Goal: Task Accomplishment & Management: Manage account settings

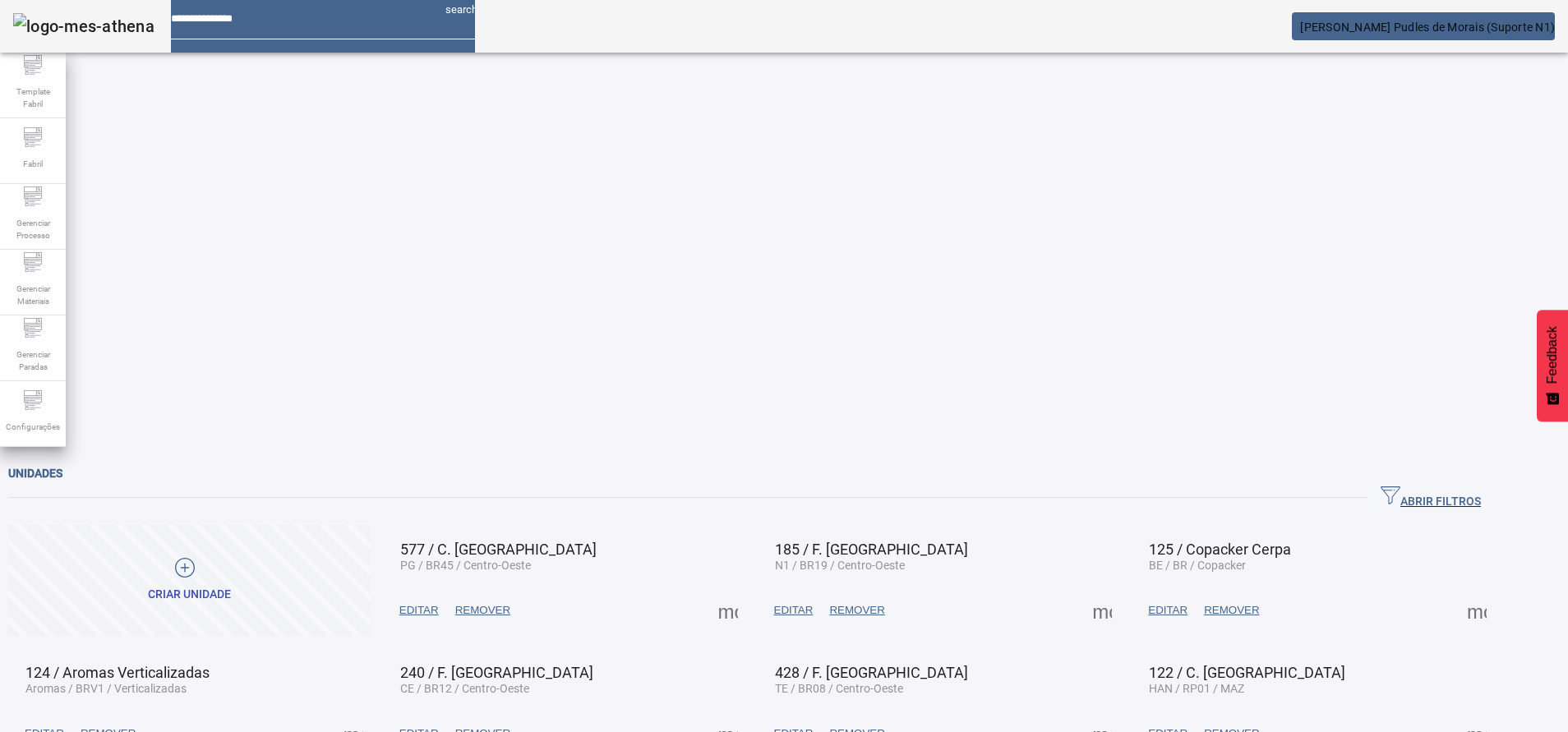
click at [1438, 486] on span "ABRIR FILTROS" at bounding box center [1430, 498] width 100 height 25
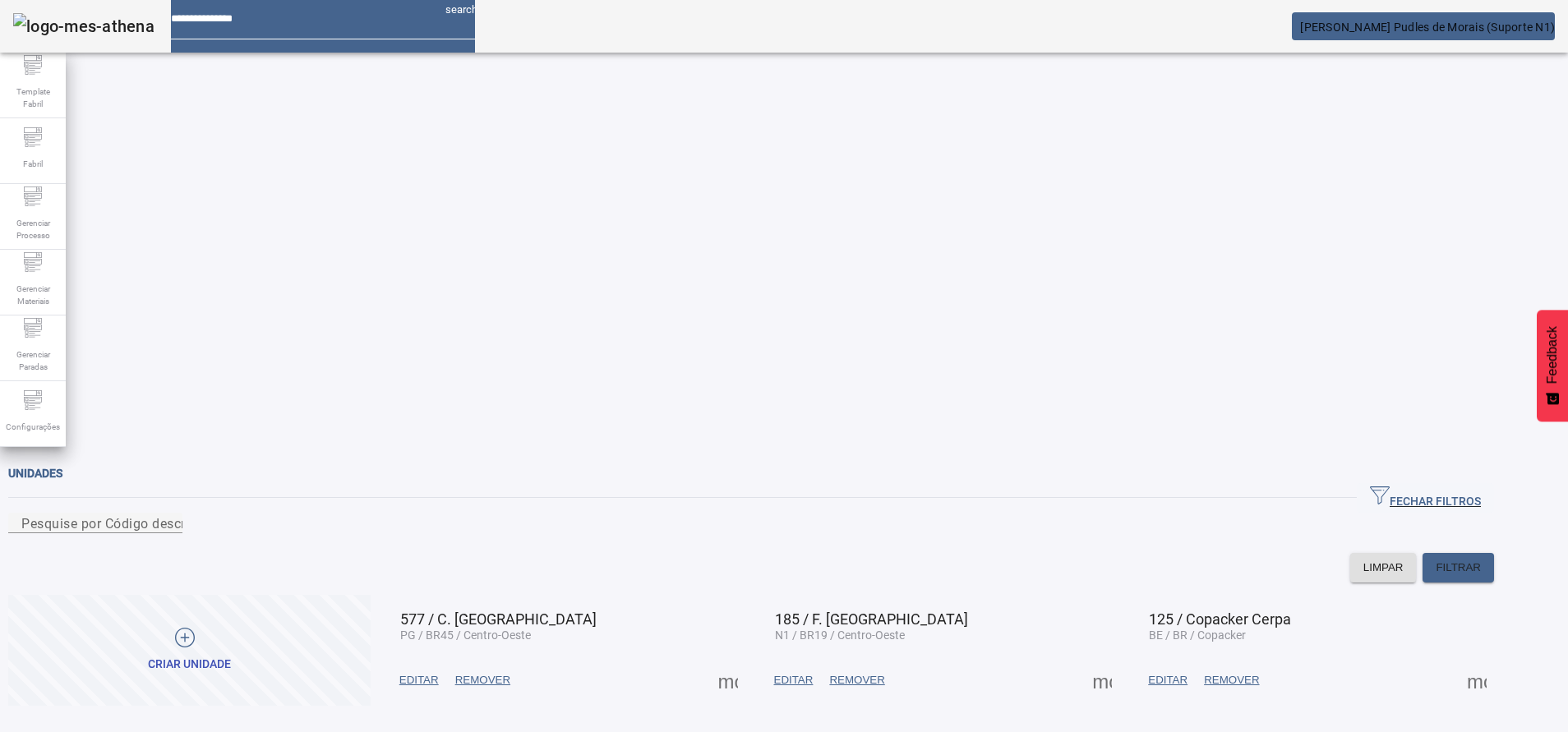
click at [182, 533] on div at bounding box center [95, 543] width 175 height 19
click at [169, 513] on div "Pesquise por Código descrição ou sigla" at bounding box center [95, 522] width 148 height 20
click at [169, 514] on input "Pesquise por Código descrição ou sigla" at bounding box center [95, 523] width 148 height 19
type input "***"
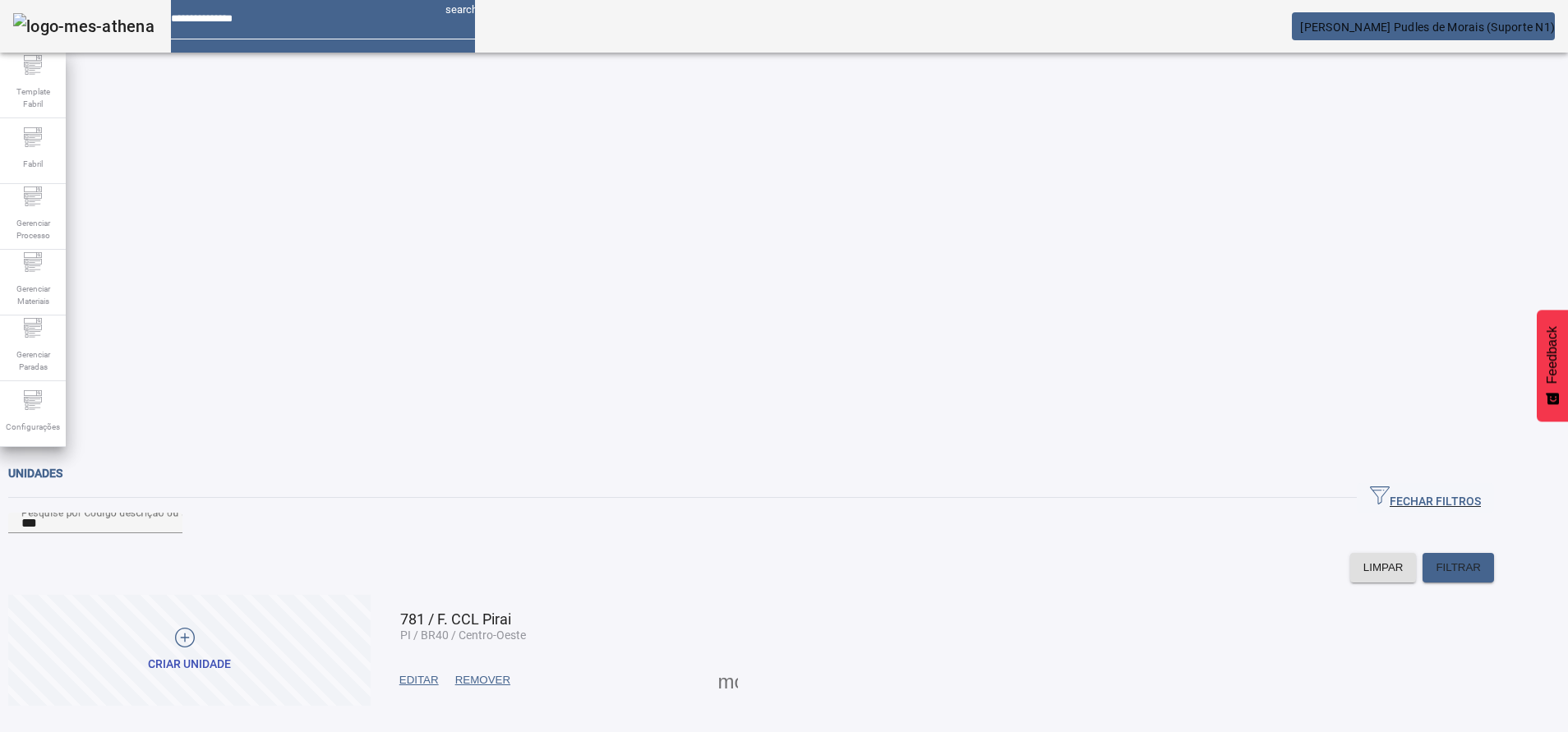
click at [748, 660] on span at bounding box center [728, 679] width 39 height 39
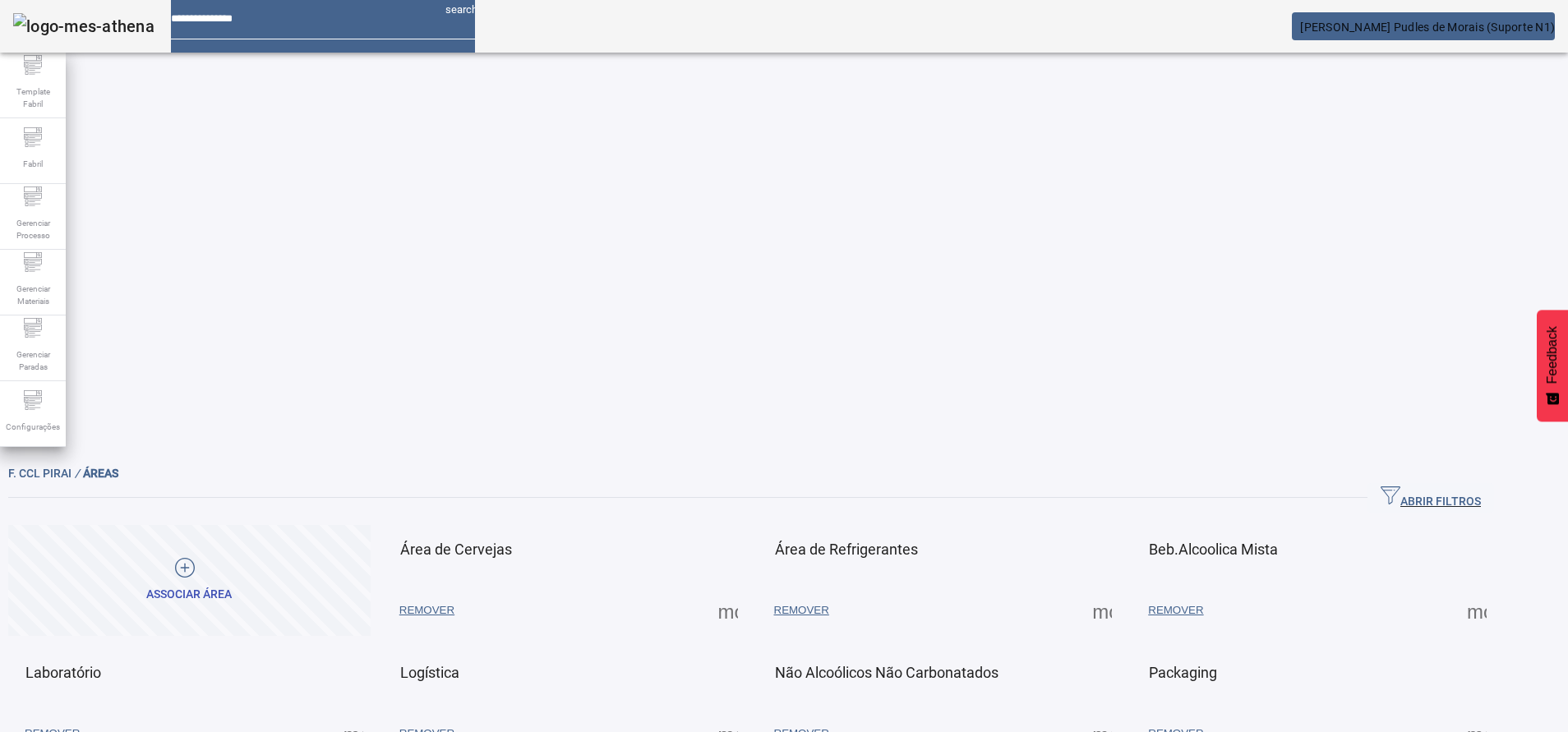
click at [737, 589] on mat-card-actions "REMOVER more_vert" at bounding box center [564, 610] width 346 height 43
click at [748, 591] on span at bounding box center [728, 610] width 39 height 39
drag, startPoint x: 791, startPoint y: 281, endPoint x: 845, endPoint y: 235, distance: 70.9
click at [837, 591] on span "warning" at bounding box center [802, 610] width 72 height 39
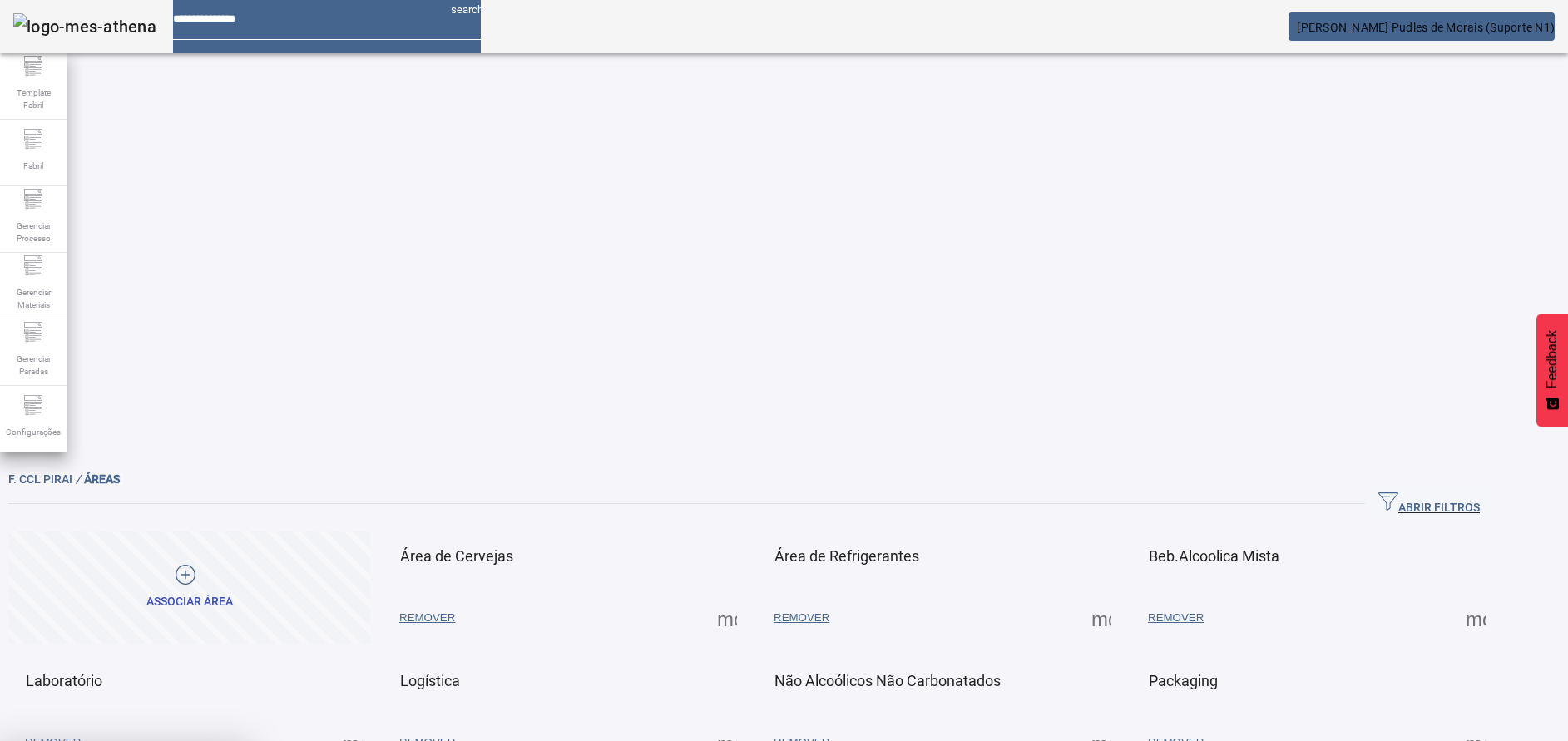
click at [757, 598] on span at bounding box center [737, 618] width 40 height 40
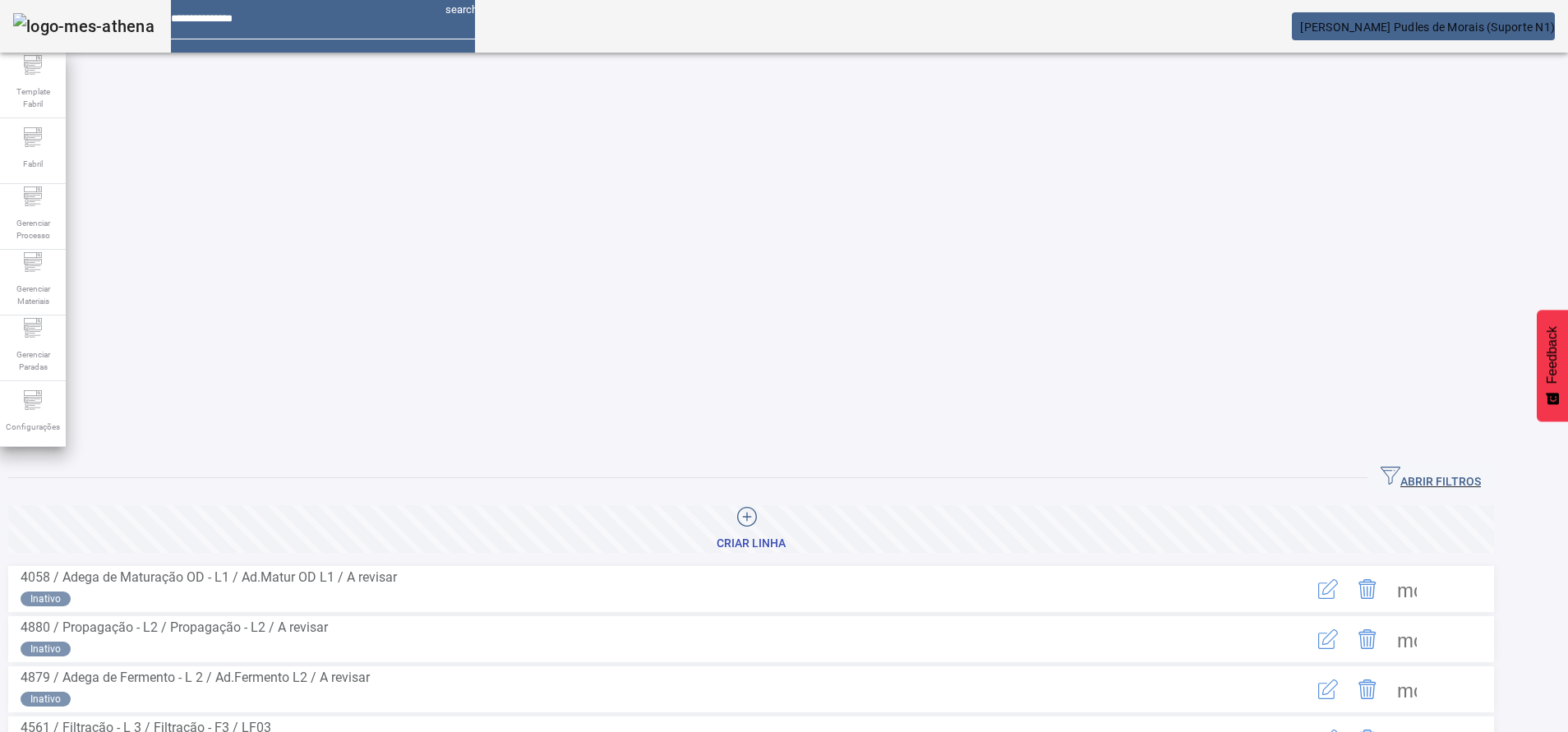
click at [1460, 465] on span "ABRIR FILTROS" at bounding box center [1430, 478] width 100 height 25
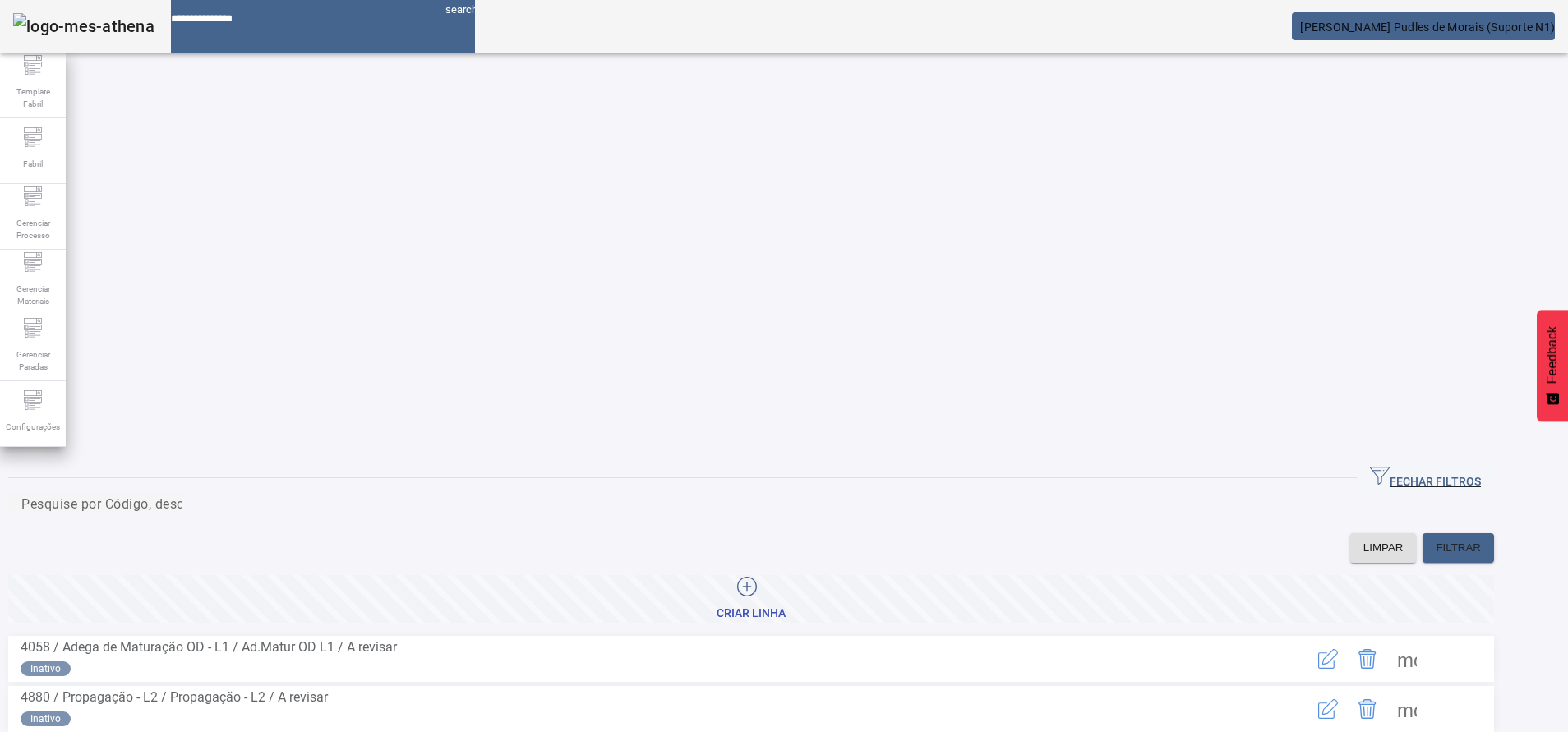
click at [182, 514] on div at bounding box center [95, 523] width 175 height 19
click at [169, 493] on div "Pesquise por Código, descrição, descrição abreviada ou descrição SAP" at bounding box center [95, 502] width 148 height 20
click at [169, 494] on input "Pesquise por Código, descrição, descrição abreviada ou descrição SAP" at bounding box center [95, 503] width 148 height 19
type input "*****"
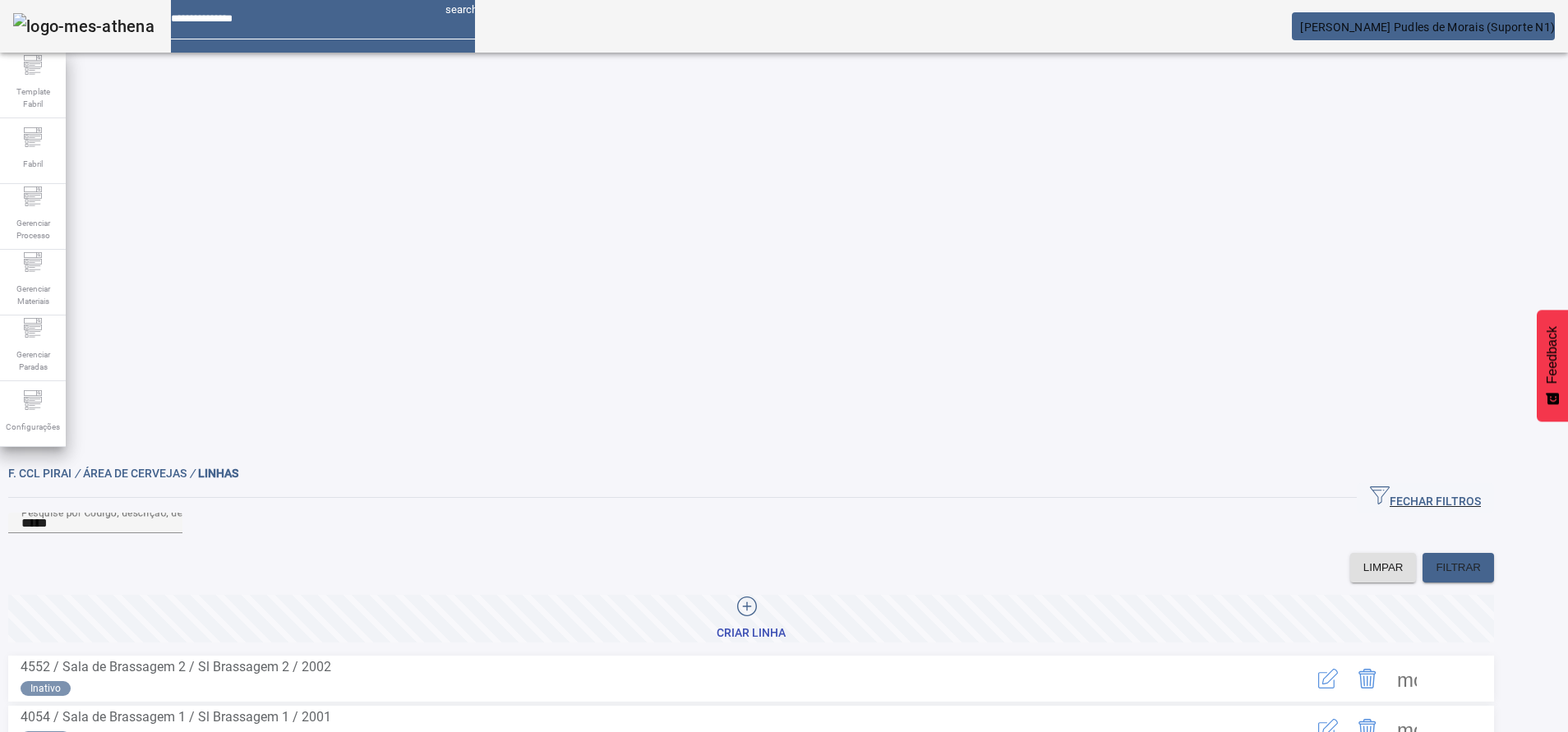
click at [1426, 658] on span at bounding box center [1406, 678] width 39 height 39
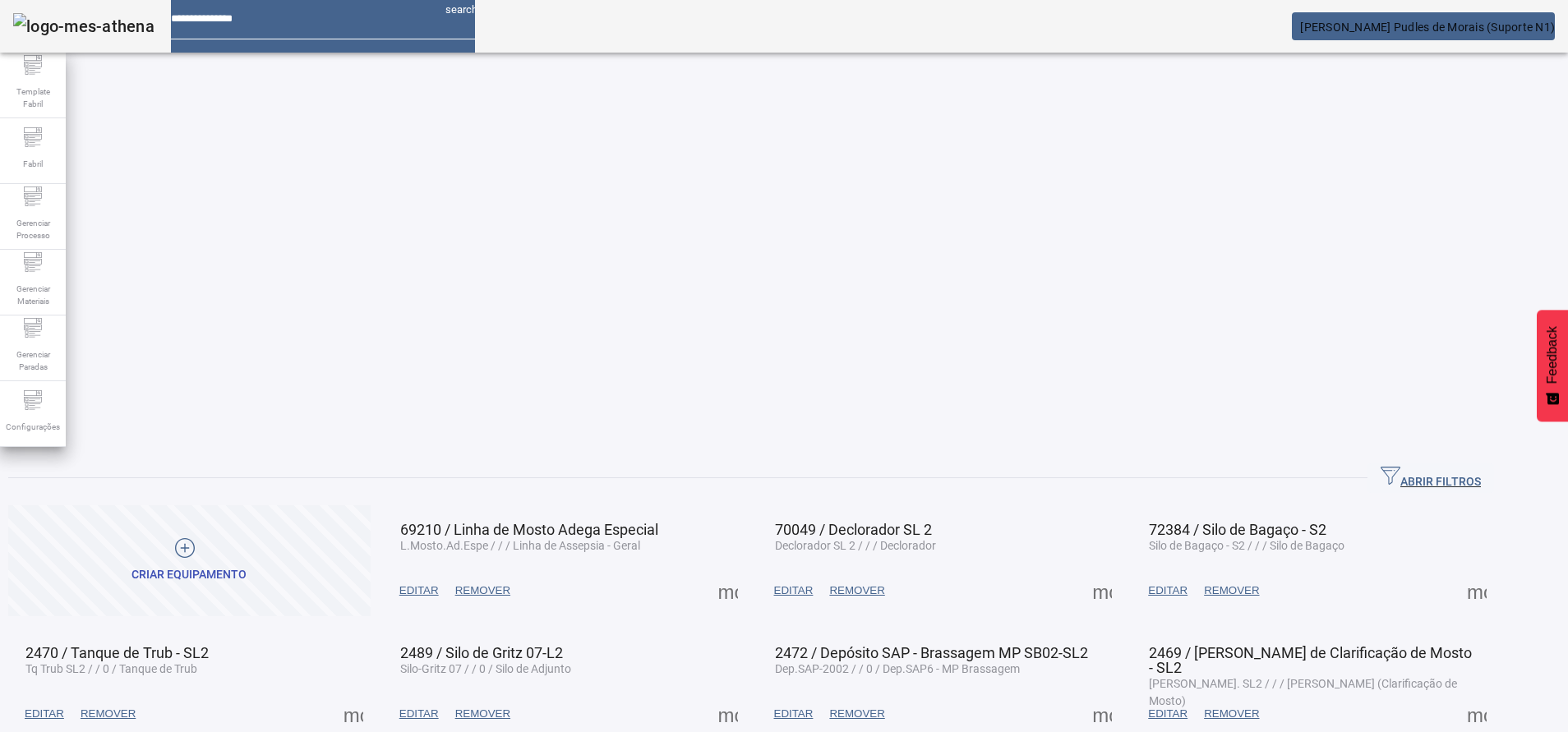
click at [1410, 458] on span "button" at bounding box center [1430, 478] width 126 height 39
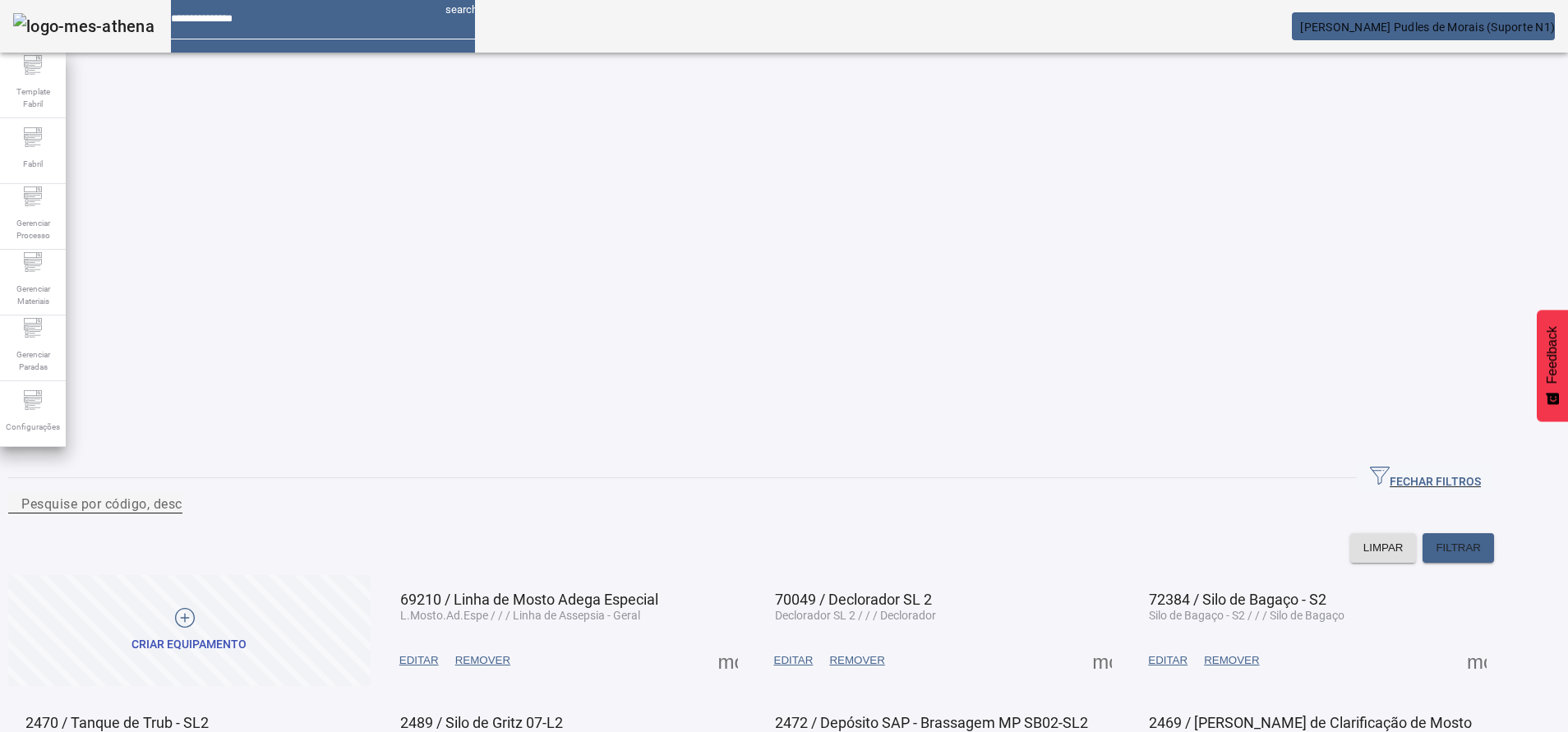
click at [169, 493] on div "Pesquise por código, descrição, descrição abreviada, capacidade ou ano de fabri…" at bounding box center [95, 502] width 148 height 20
type input "****"
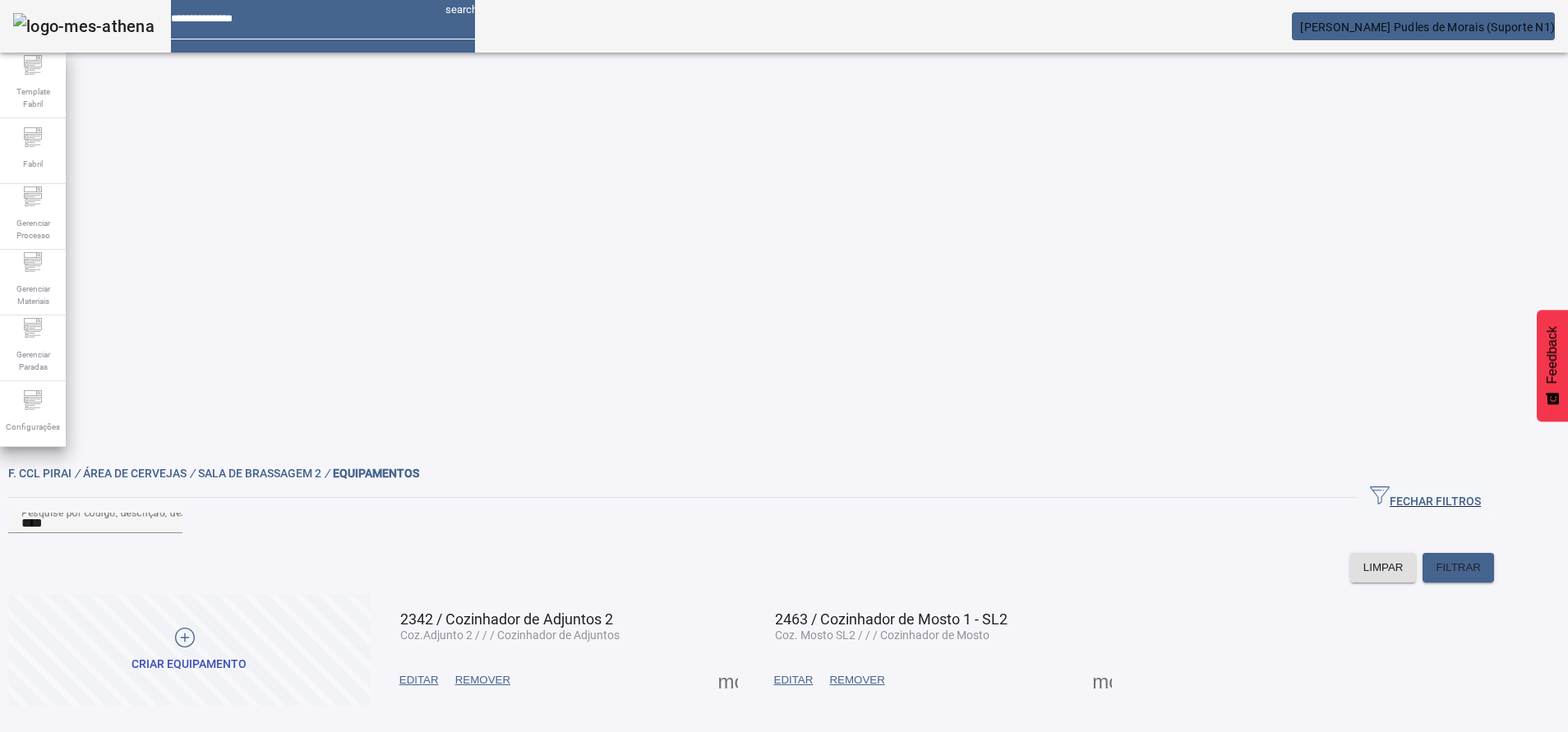
click at [814, 672] on span "EDITAR" at bounding box center [794, 679] width 39 height 17
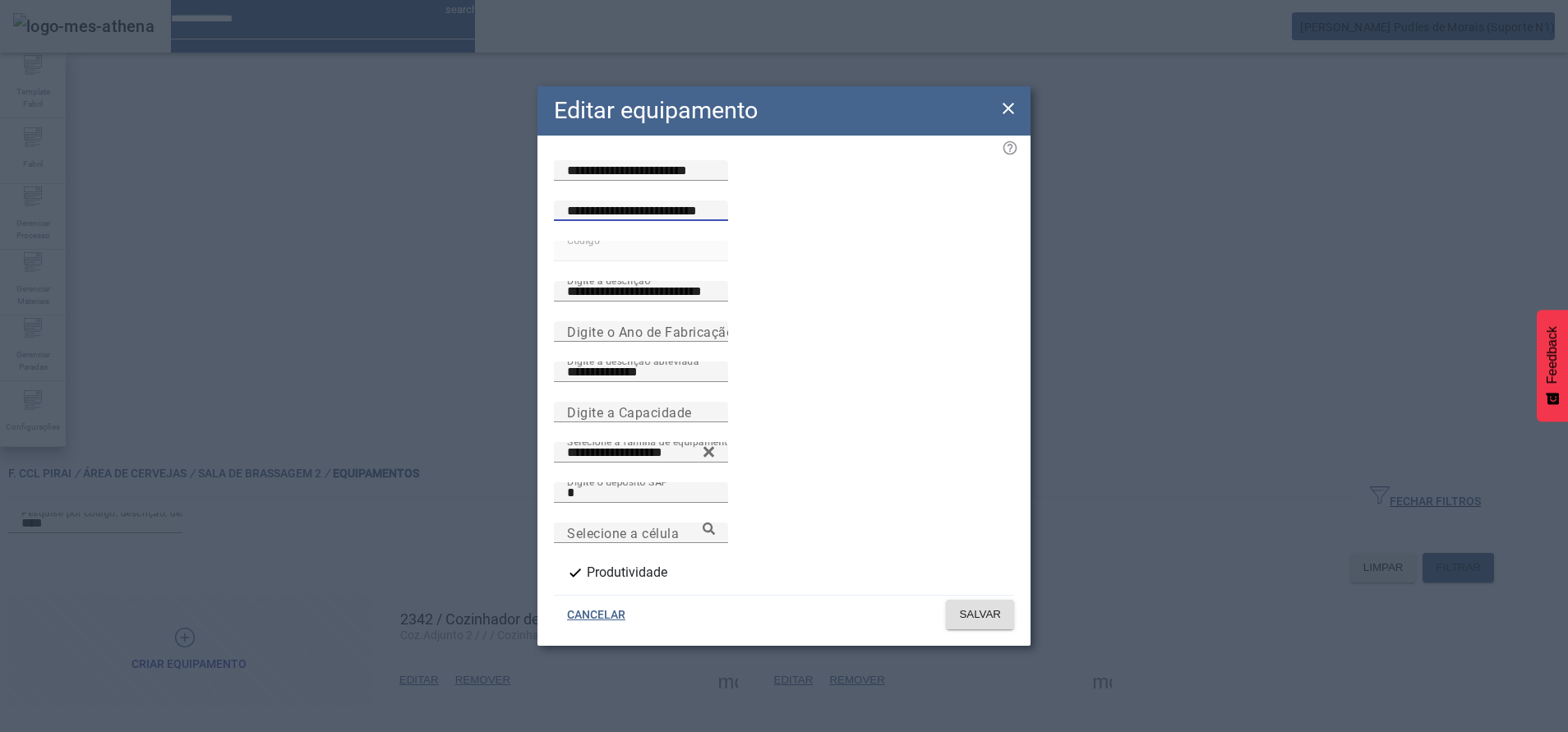
drag, startPoint x: 780, startPoint y: 250, endPoint x: 502, endPoint y: 252, distance: 278.0
click at [502, 252] on div "**********" at bounding box center [784, 366] width 1568 height 732
